Goal: Contribute content: Add original content to the website for others to see

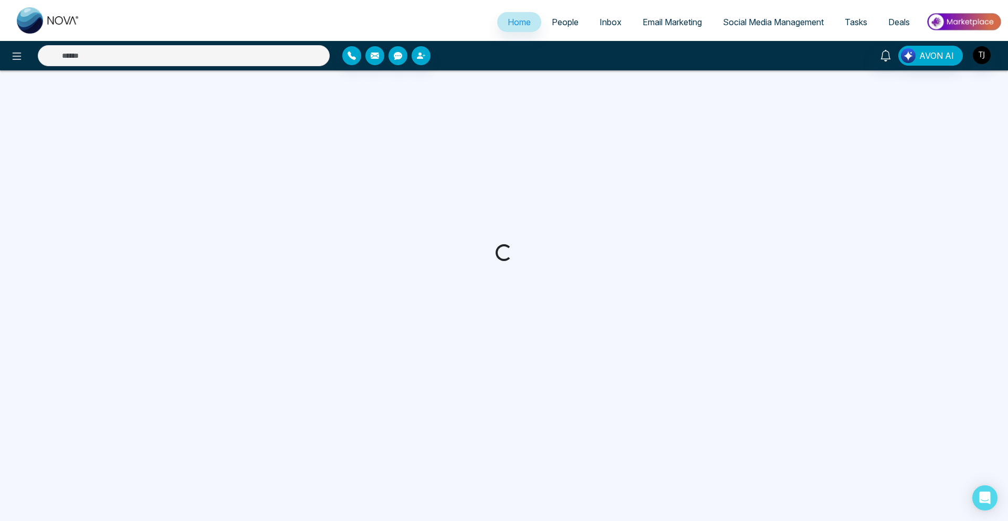
click at [52, 221] on div at bounding box center [504, 252] width 1008 height 364
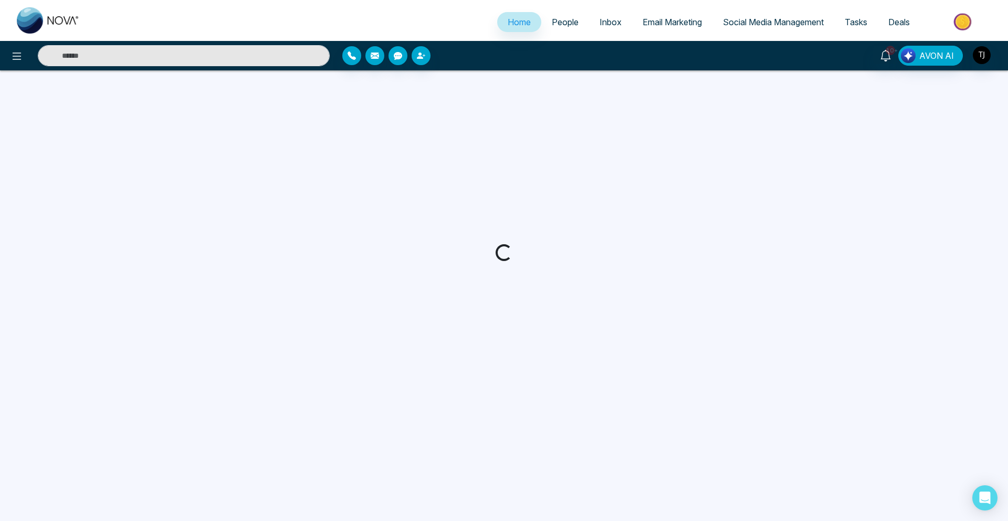
select select "*"
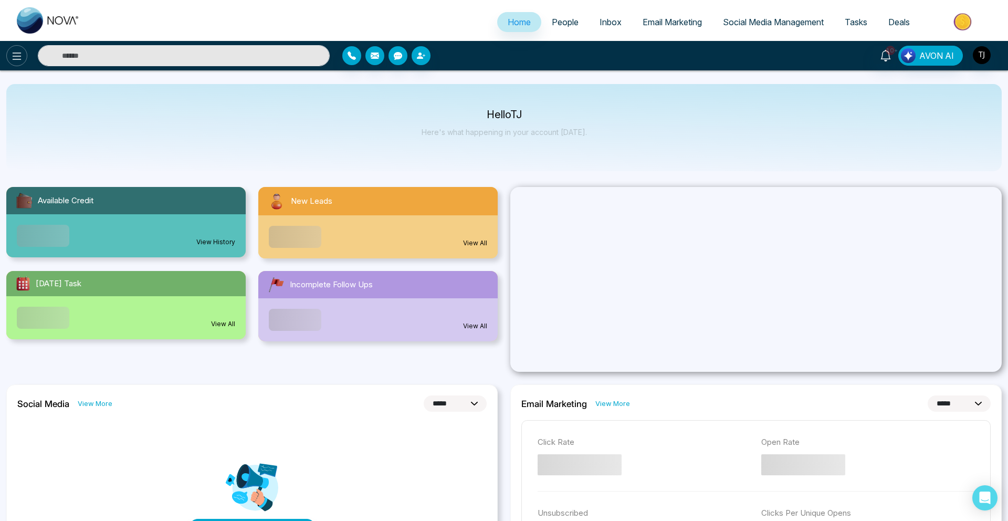
click at [13, 52] on icon at bounding box center [17, 55] width 9 height 7
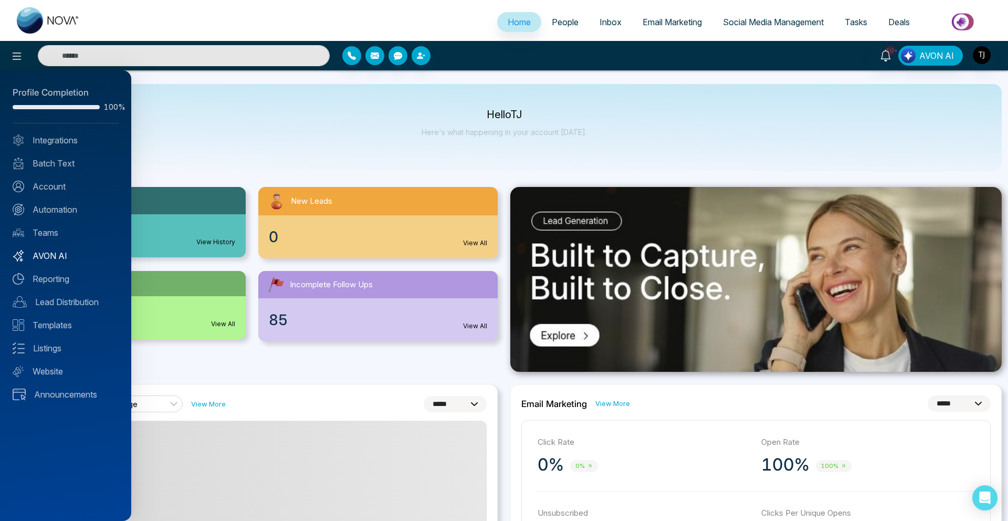
click at [45, 254] on link "AVON AI" at bounding box center [66, 255] width 106 height 13
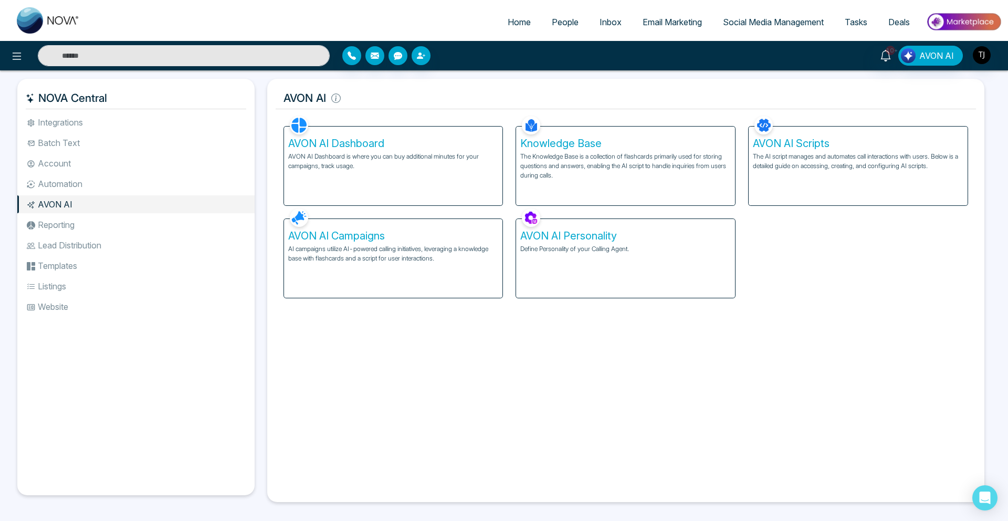
click at [365, 273] on div "AVON AI Campaigns AI campaigns utilize AI-powered calling initiatives, leveragi…" at bounding box center [393, 258] width 219 height 79
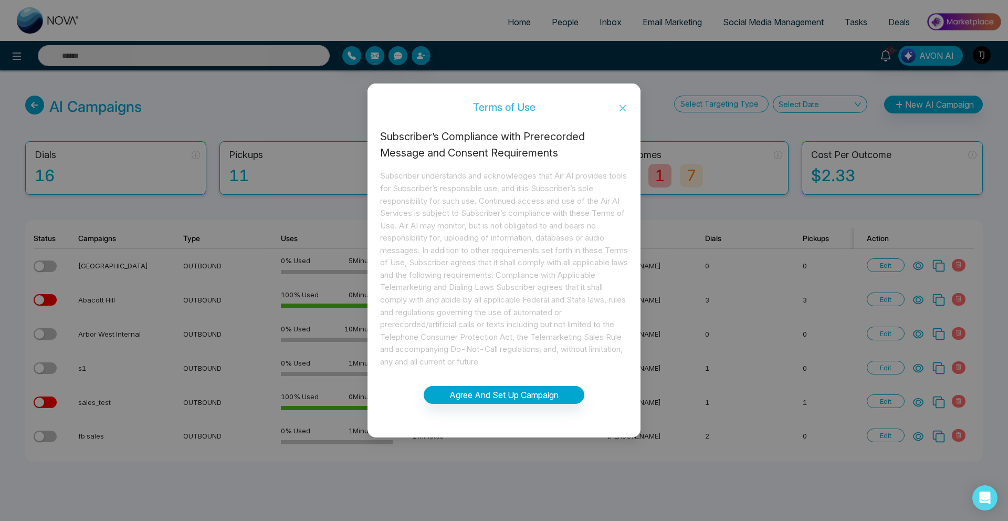
click at [620, 106] on icon "close" at bounding box center [622, 108] width 8 height 8
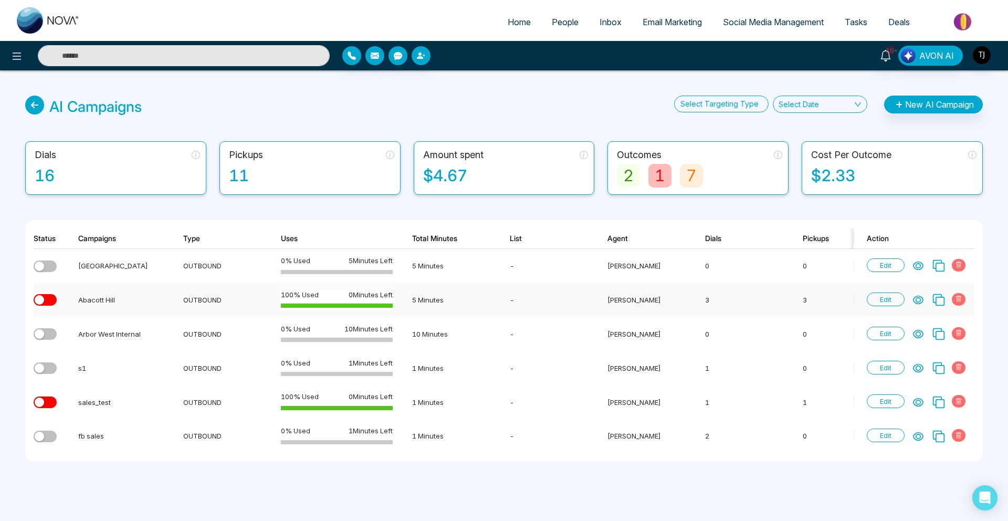
click at [916, 304] on icon at bounding box center [918, 299] width 10 height 10
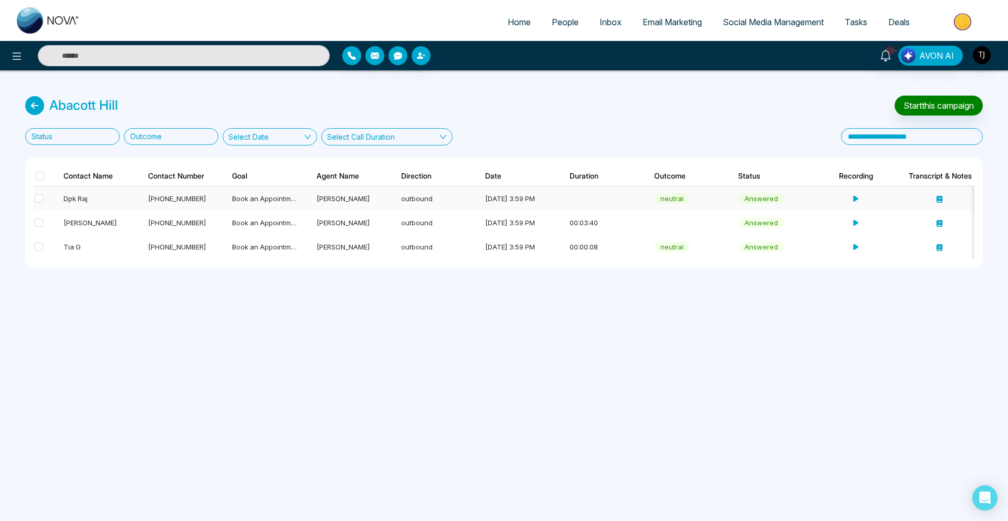
click at [82, 196] on div "Dpk Raj" at bounding box center [96, 198] width 65 height 10
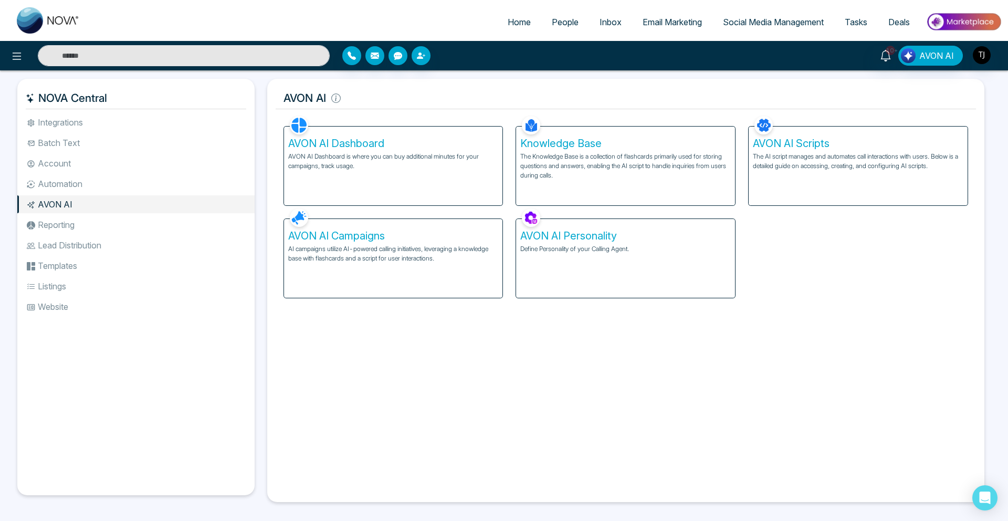
click at [627, 142] on h5 "Knowledge Base" at bounding box center [625, 143] width 210 height 13
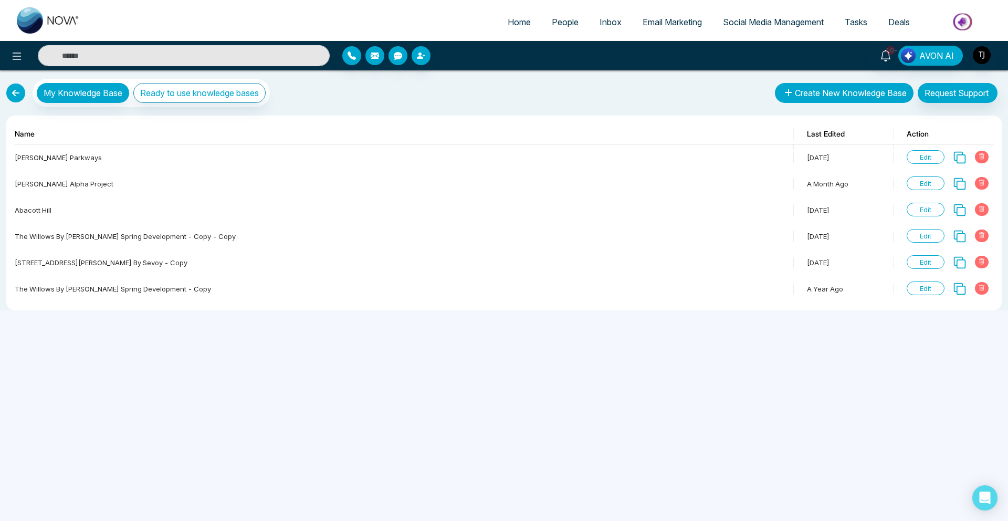
click at [849, 89] on button "Create New Knowledge Base" at bounding box center [844, 93] width 139 height 20
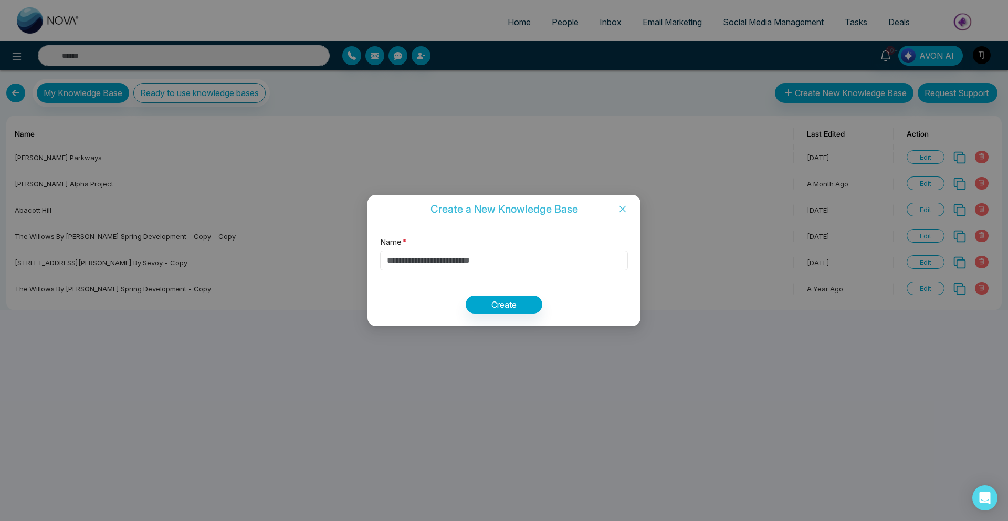
click at [472, 257] on input "Name *" at bounding box center [504, 260] width 248 height 20
type input "**********"
click at [507, 301] on button "Create" at bounding box center [504, 305] width 77 height 18
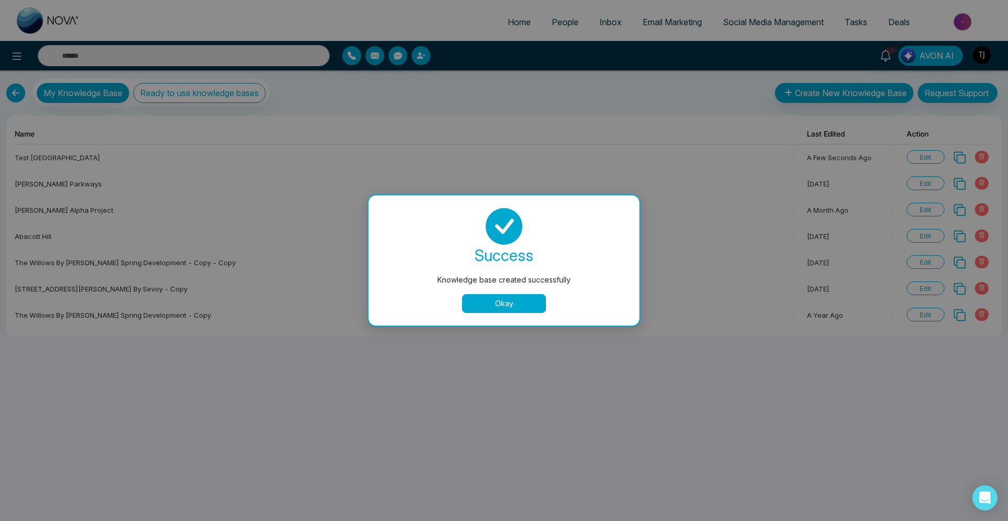
click at [503, 303] on button "Okay" at bounding box center [504, 303] width 84 height 19
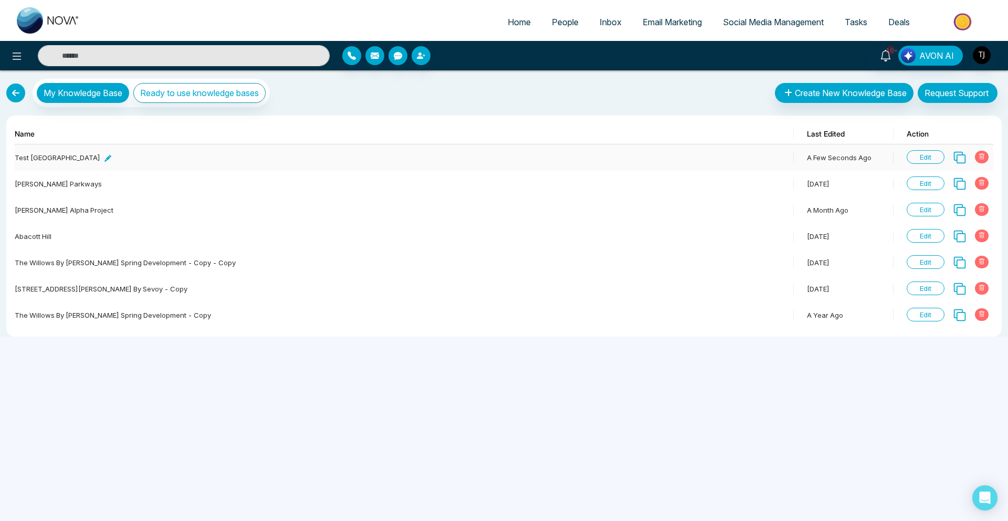
click at [25, 158] on div "test [GEOGRAPHIC_DATA]" at bounding box center [63, 157] width 97 height 10
click at [922, 159] on span "Edit" at bounding box center [926, 157] width 38 height 14
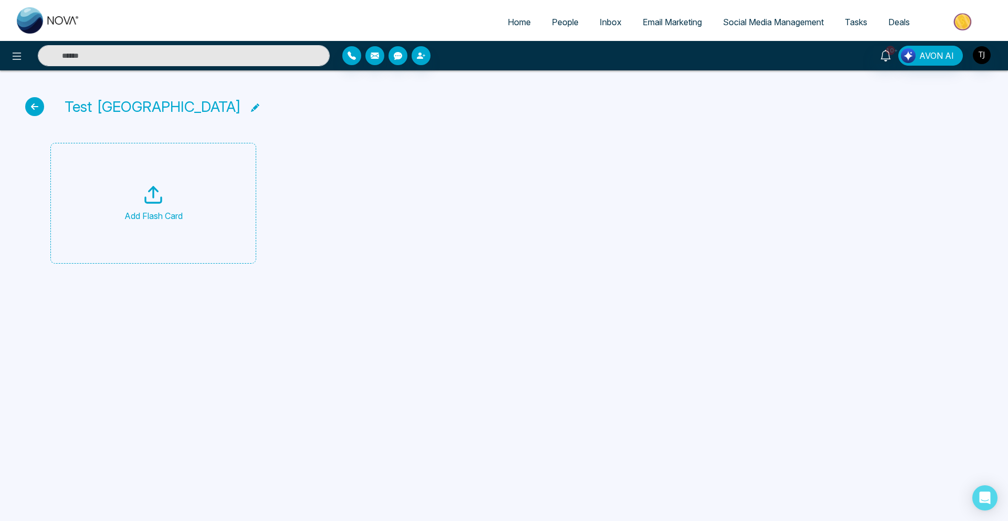
click at [153, 190] on line at bounding box center [153, 192] width 0 height 10
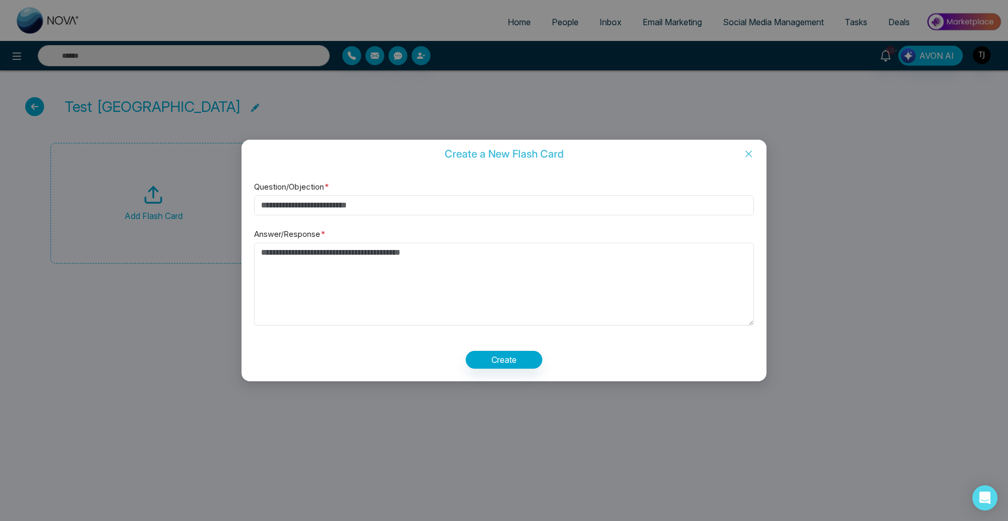
click at [751, 157] on icon "close" at bounding box center [748, 154] width 8 height 8
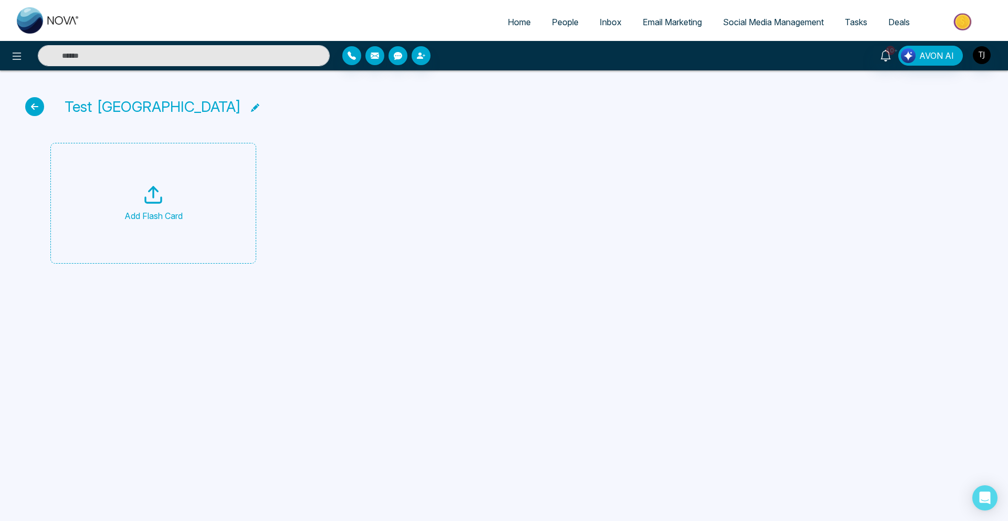
click at [646, 22] on span "Email Marketing" at bounding box center [672, 22] width 59 height 10
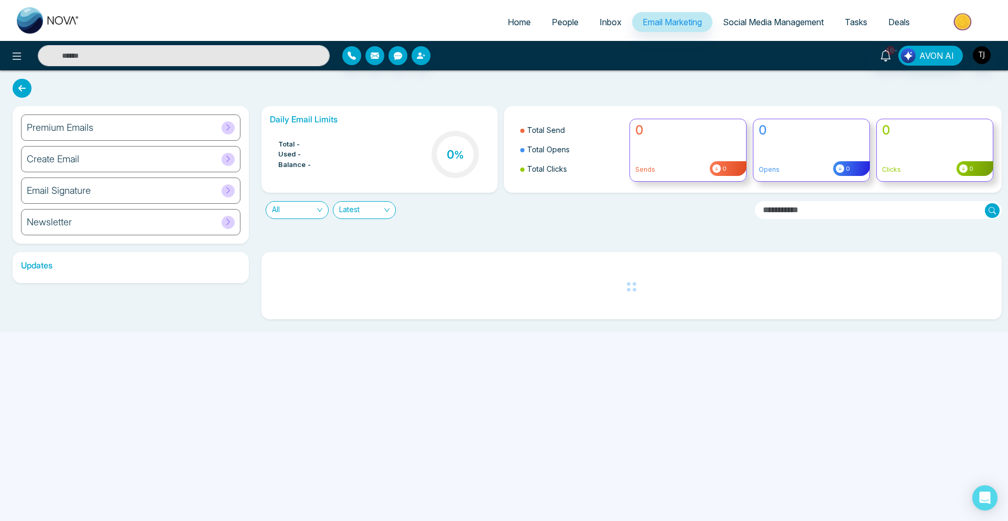
click at [150, 137] on div "Premium Emails" at bounding box center [130, 127] width 219 height 26
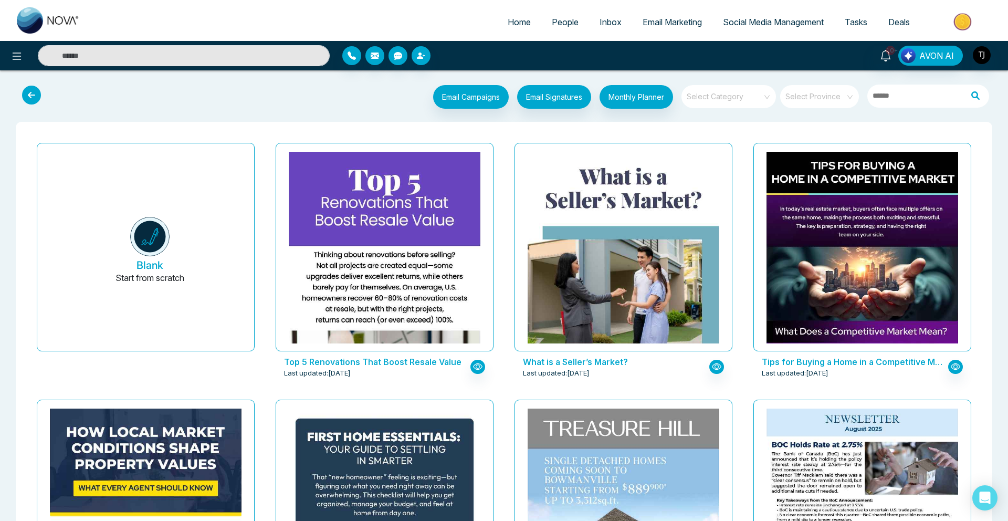
click at [749, 99] on input "search" at bounding box center [725, 93] width 76 height 16
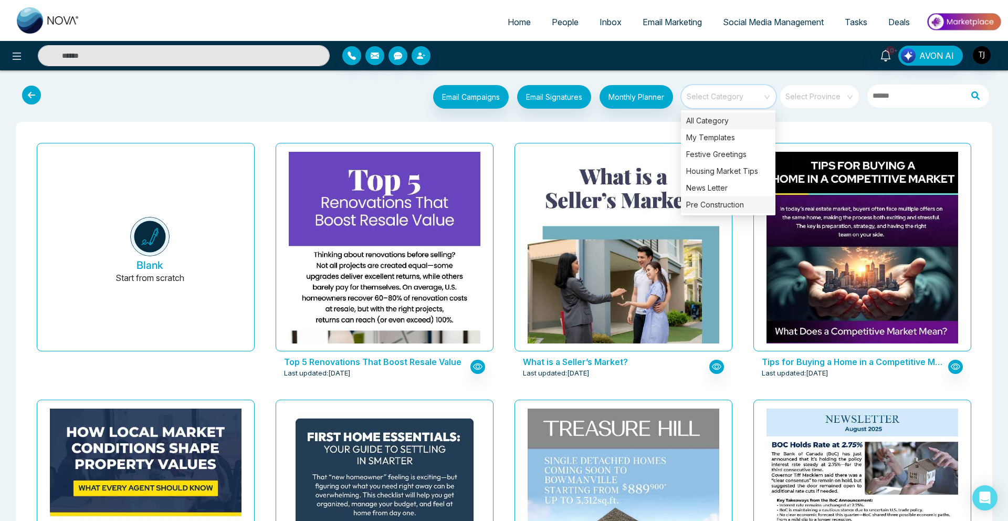
click at [735, 202] on div "Pre Construction" at bounding box center [728, 204] width 94 height 17
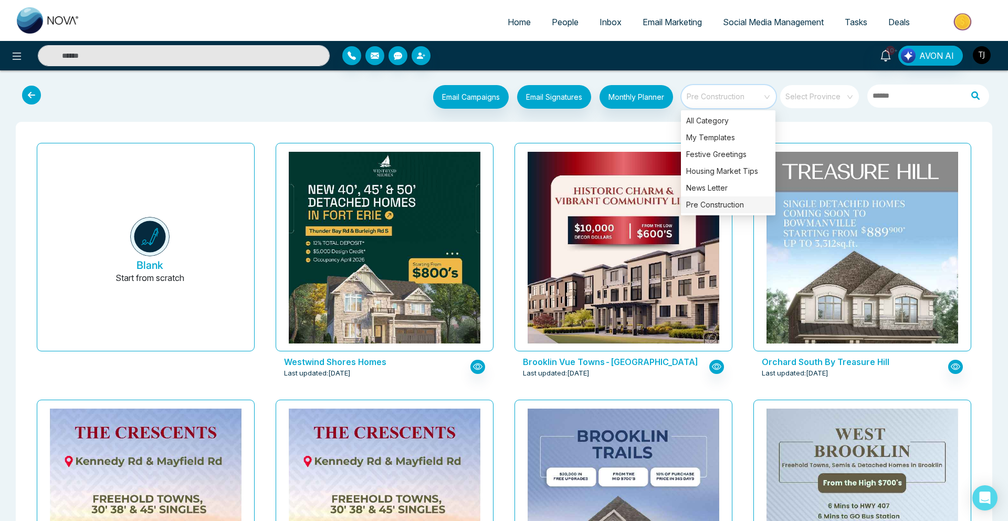
click at [976, 52] on img "button" at bounding box center [982, 55] width 18 height 18
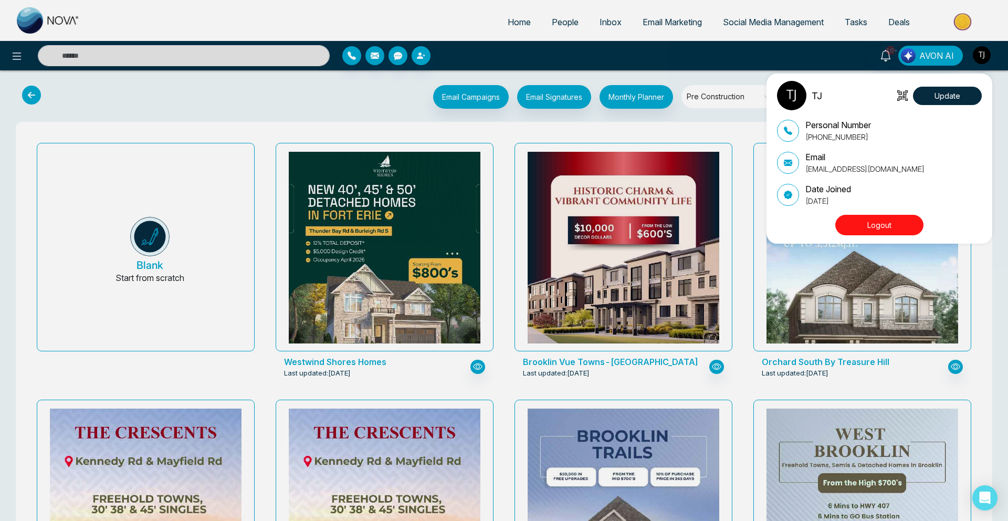
click at [861, 219] on button "Logout" at bounding box center [879, 225] width 88 height 20
